Goal: Task Accomplishment & Management: Use online tool/utility

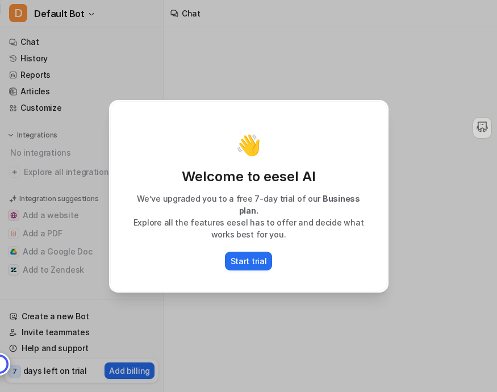
click at [414, 172] on div "👋 Welcome to eesel AI We’ve upgraded you to a free 7-day trial of our Business …" at bounding box center [248, 196] width 497 height 392
click at [287, 72] on div "👋 Welcome to eesel AI We’ve upgraded you to a free 7-day trial of our Business …" at bounding box center [248, 196] width 297 height 392
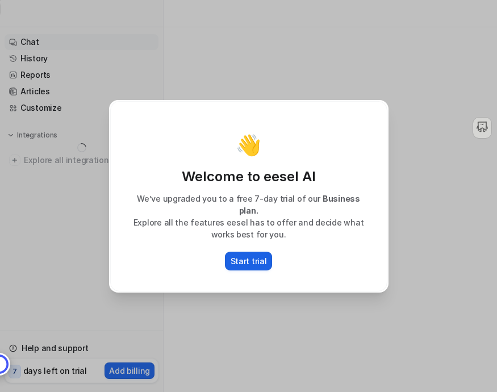
click at [240, 255] on p "Start trial" at bounding box center [248, 261] width 36 height 12
